Goal: Use online tool/utility: Utilize a website feature to perform a specific function

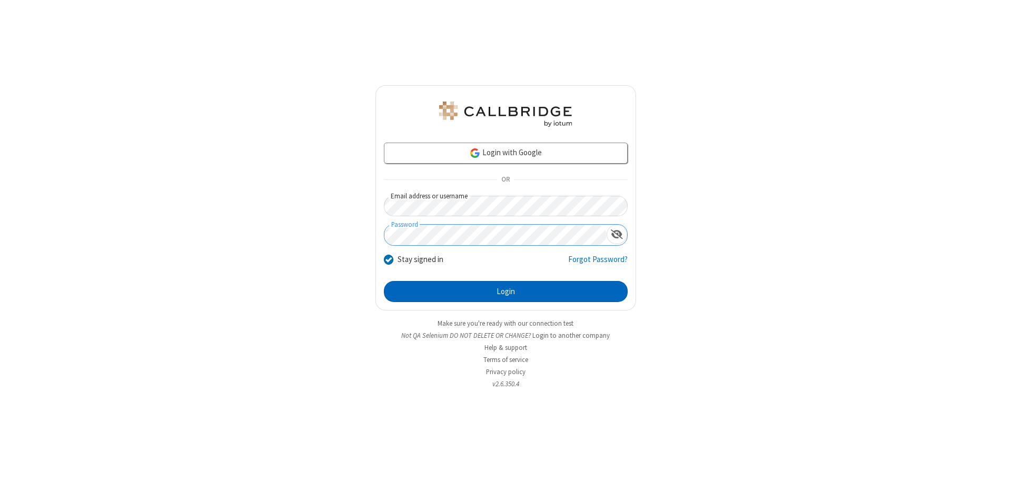
click at [505, 292] on button "Login" at bounding box center [506, 291] width 244 height 21
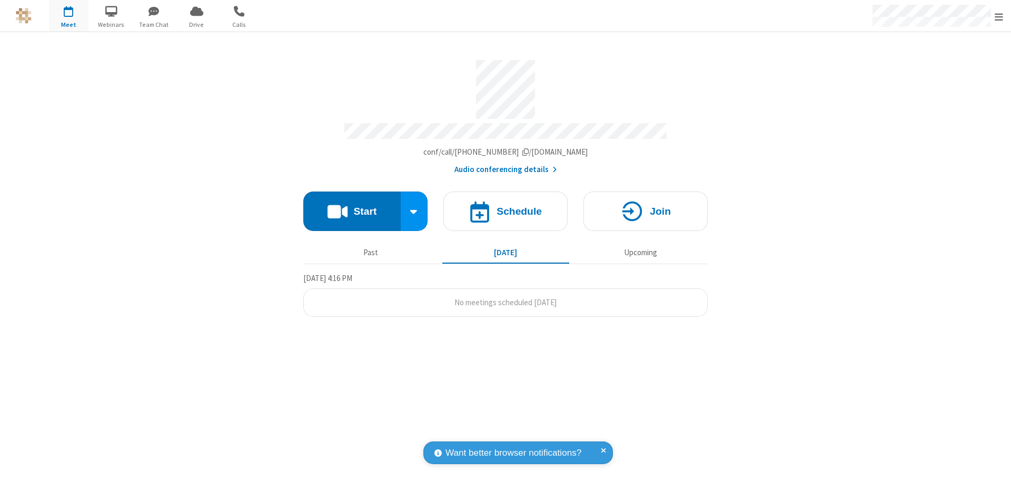
click at [352, 206] on button "Start" at bounding box center [351, 211] width 97 height 39
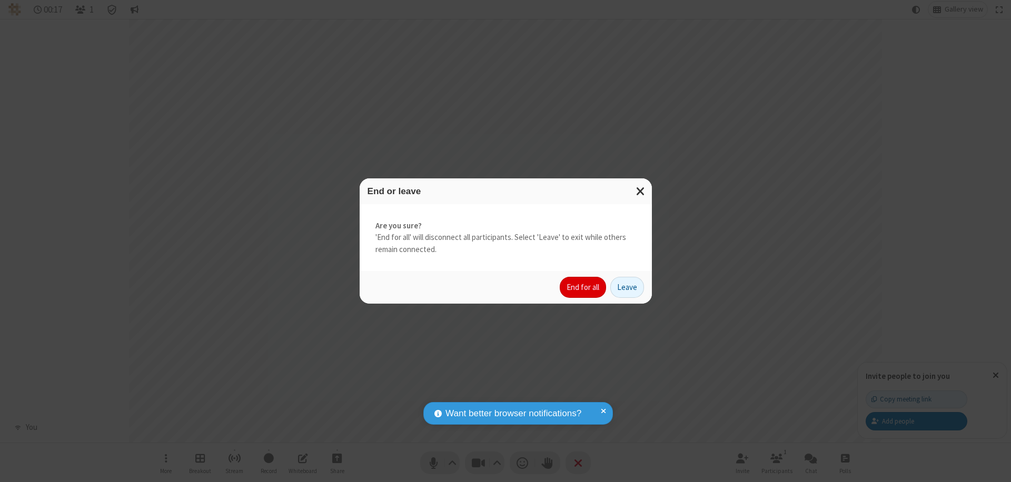
click at [583, 287] on button "End for all" at bounding box center [582, 287] width 46 height 21
